Goal: Find specific page/section: Find specific page/section

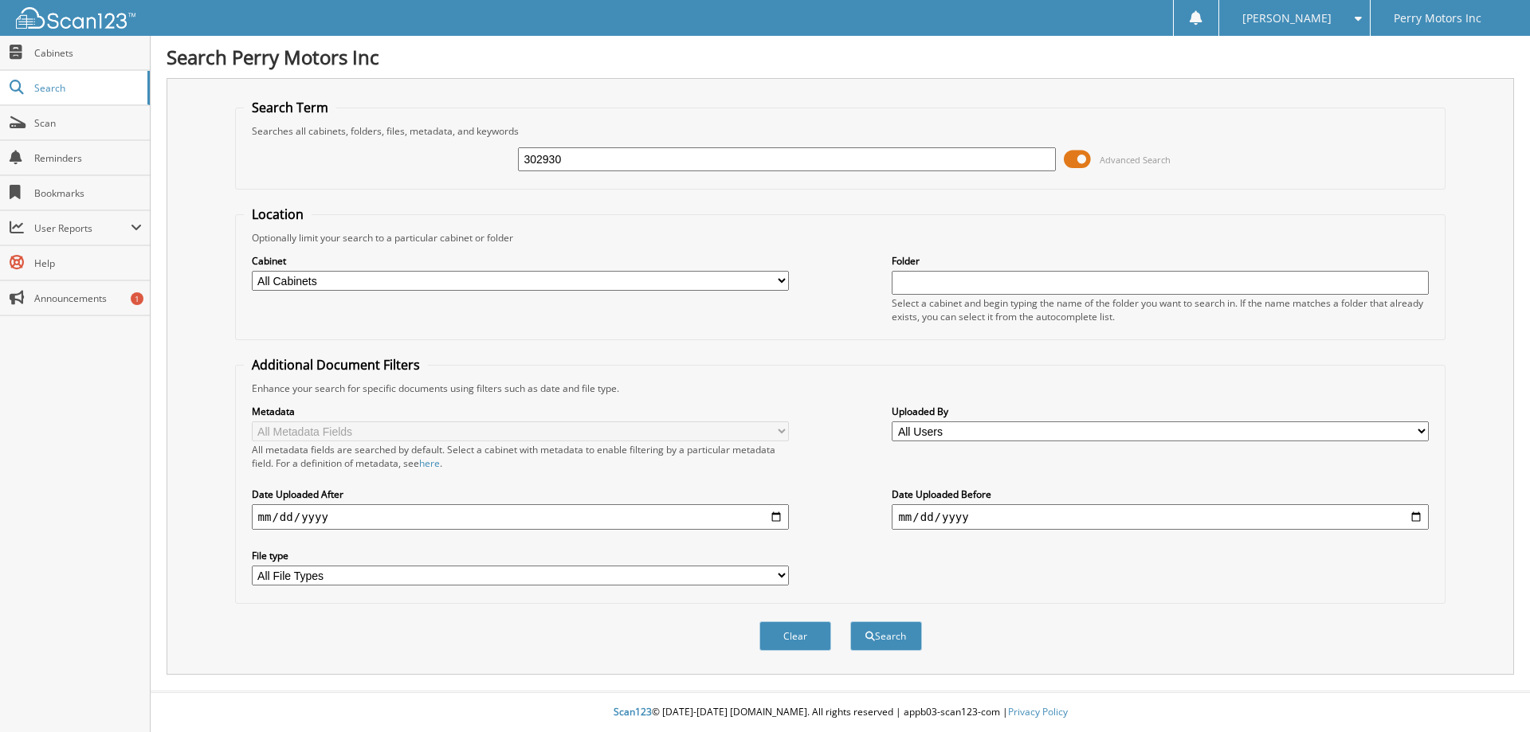
type input "302930"
click at [850, 621] on button "Search" at bounding box center [886, 635] width 72 height 29
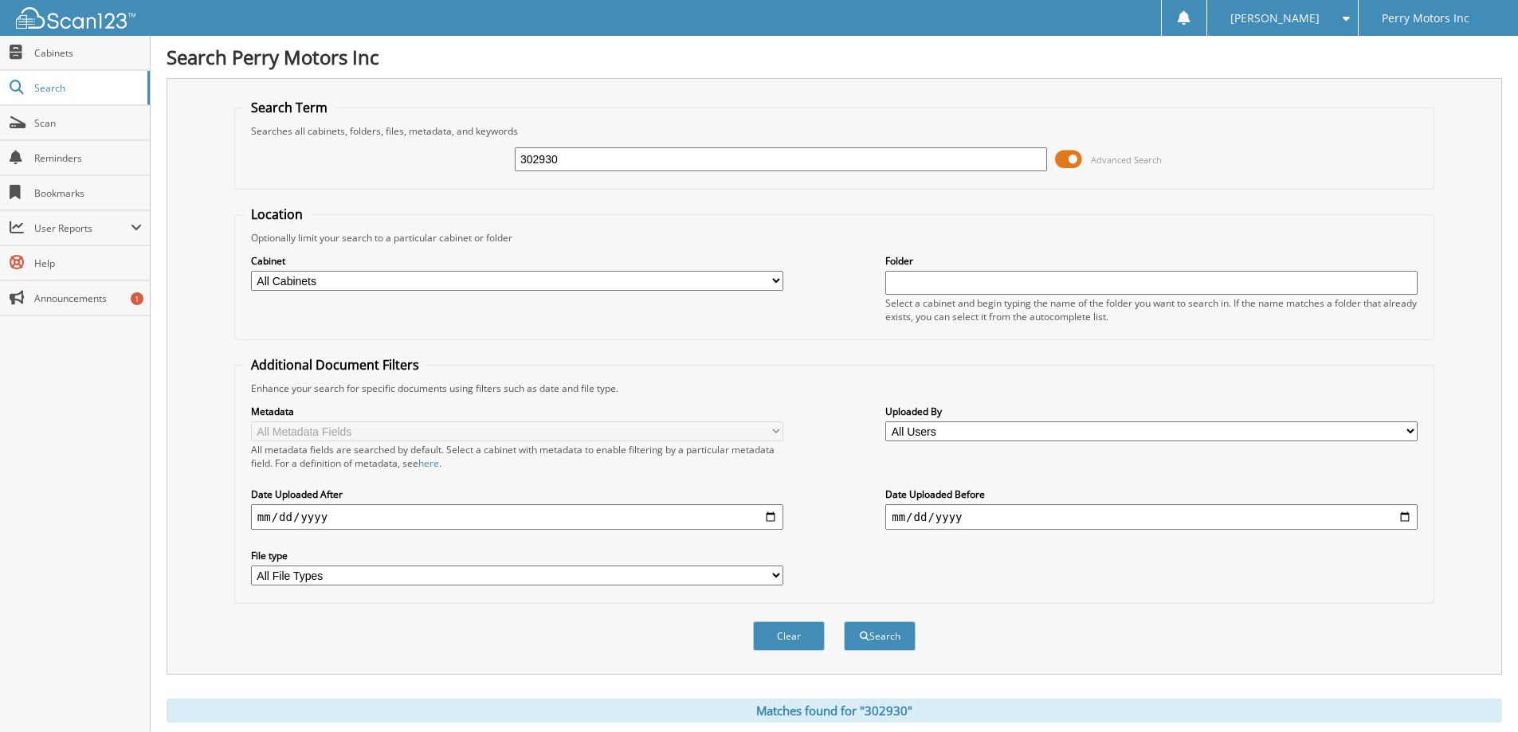
scroll to position [247, 0]
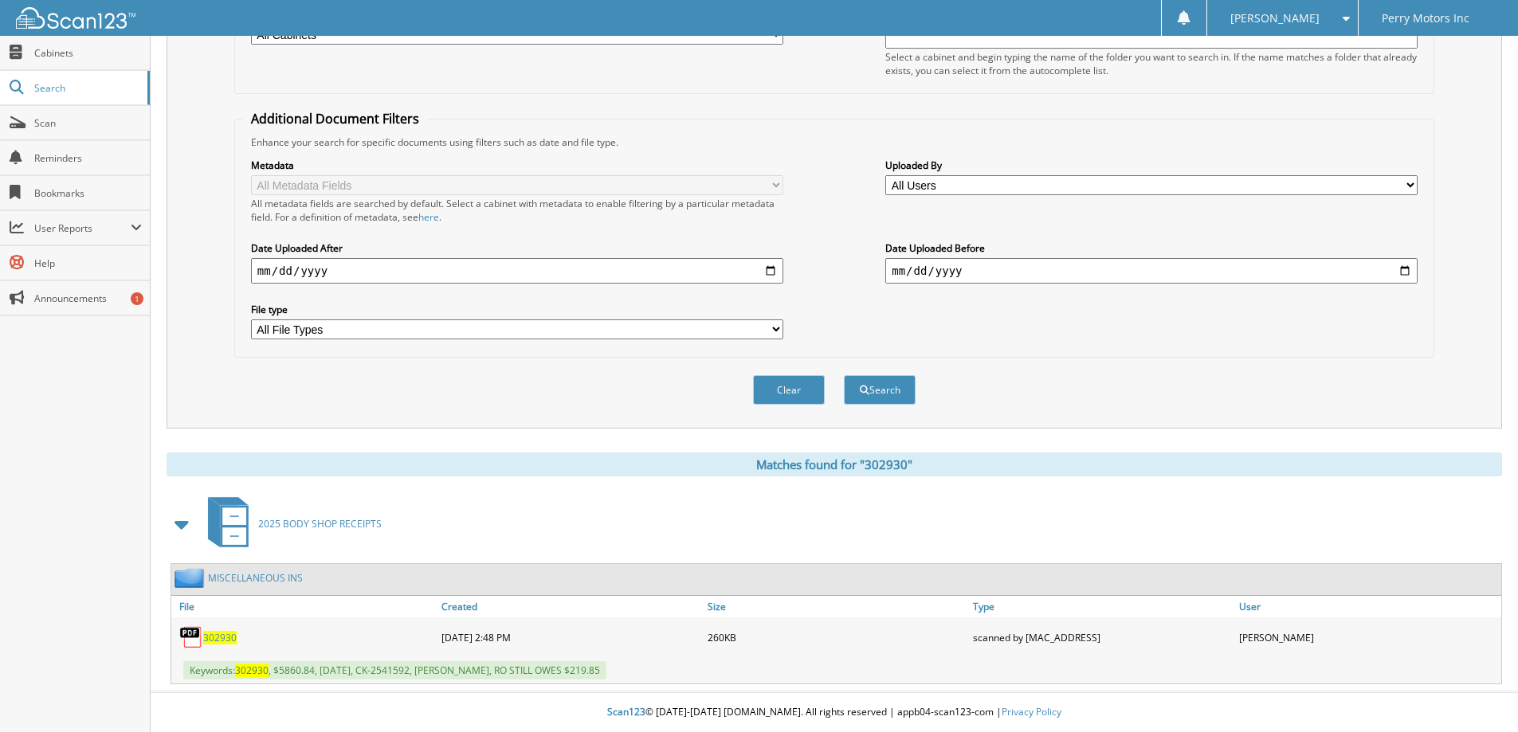
click at [228, 637] on span "302930" at bounding box center [219, 638] width 33 height 14
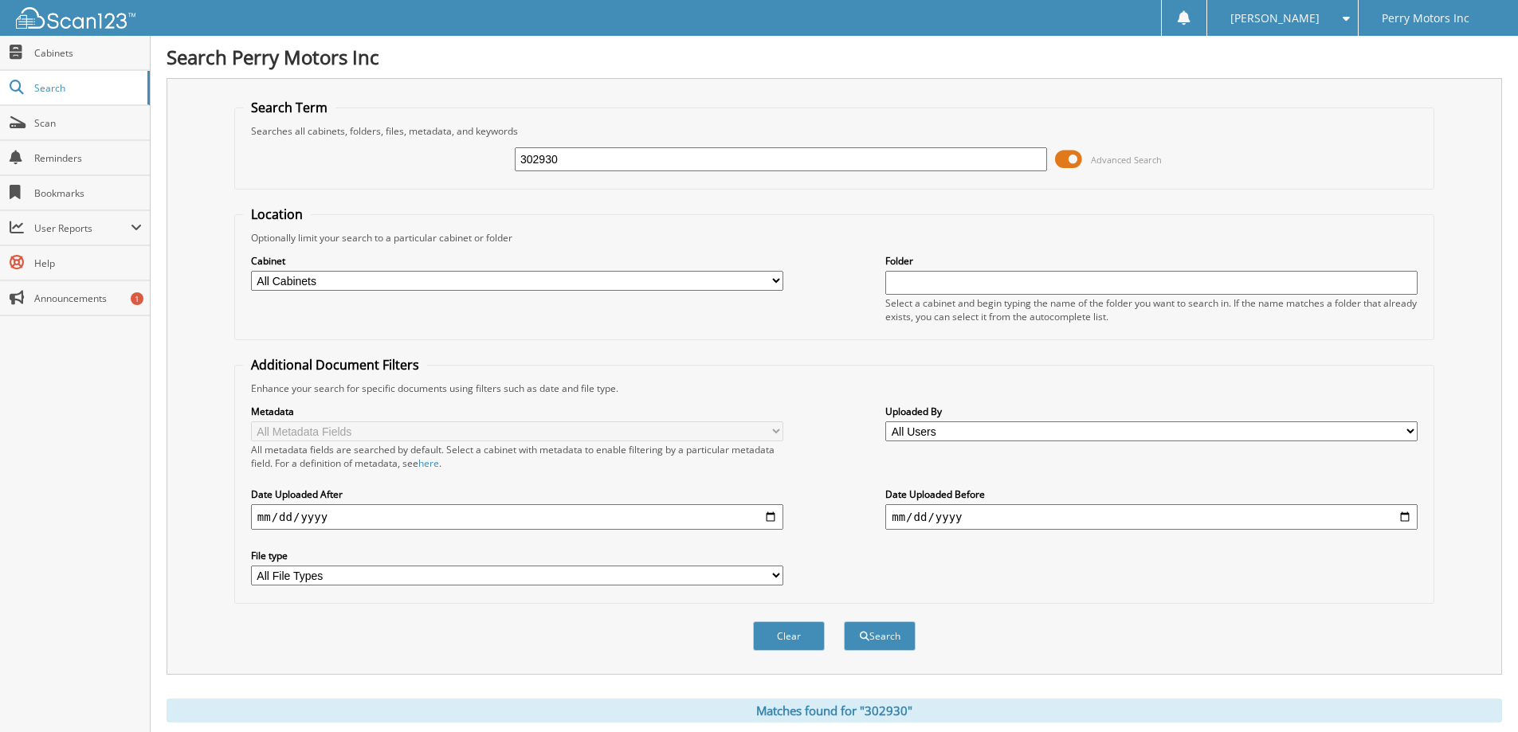
click at [578, 160] on input "302930" at bounding box center [781, 159] width 532 height 24
type input "302946"
click at [844, 621] on button "Search" at bounding box center [880, 635] width 72 height 29
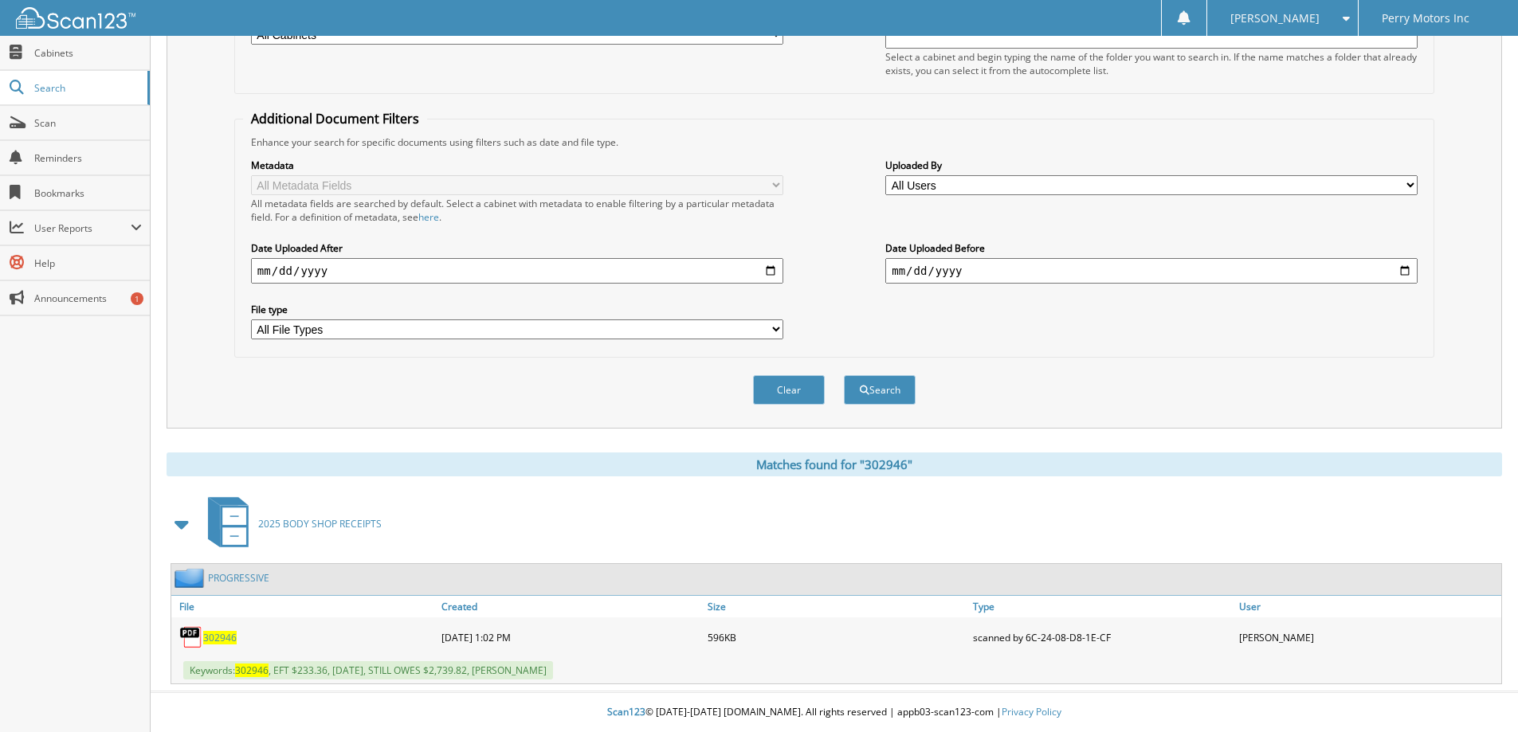
click at [218, 641] on span "302946" at bounding box center [219, 638] width 33 height 14
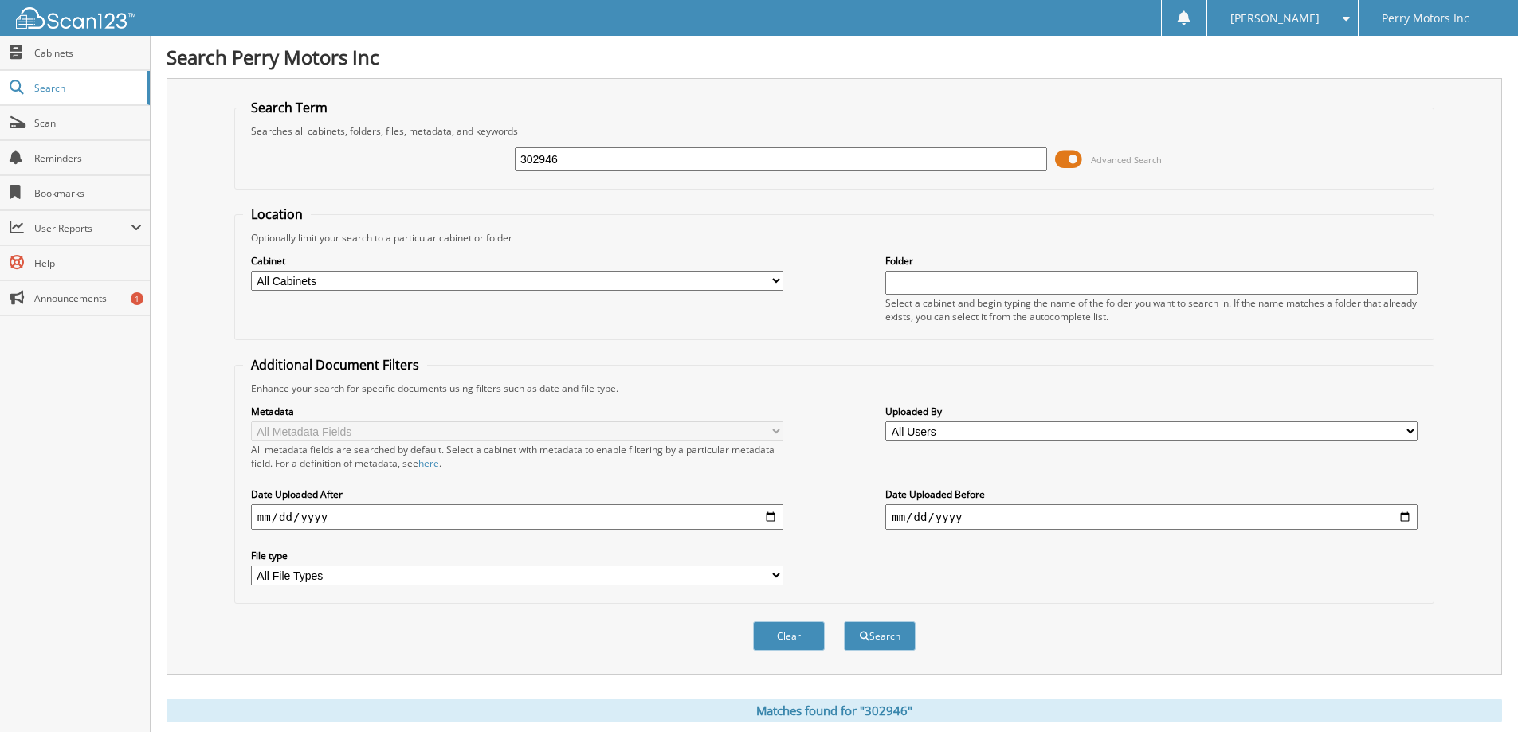
click at [653, 176] on div "302946 Advanced Search" at bounding box center [834, 159] width 1182 height 43
click at [645, 149] on input "302946" at bounding box center [781, 159] width 532 height 24
type input "302930"
click at [844, 621] on button "Search" at bounding box center [880, 635] width 72 height 29
